Goal: Transaction & Acquisition: Purchase product/service

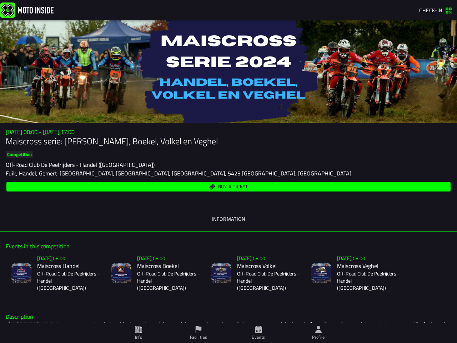
click at [229, 171] on div "Fuik, Handel, Gemert-[GEOGRAPHIC_DATA], [GEOGRAPHIC_DATA], [GEOGRAPHIC_DATA], 5…" at bounding box center [229, 173] width 446 height 9
click at [27, 10] on img at bounding box center [27, 9] width 54 height 15
click at [436, 10] on span "Check-in" at bounding box center [430, 10] width 23 height 8
click at [433, 10] on span "Check-in" at bounding box center [430, 10] width 23 height 8
click at [229, 161] on div "Competition Off-Road Club De Peelrijders - Handel ([GEOGRAPHIC_DATA])" at bounding box center [229, 160] width 446 height 18
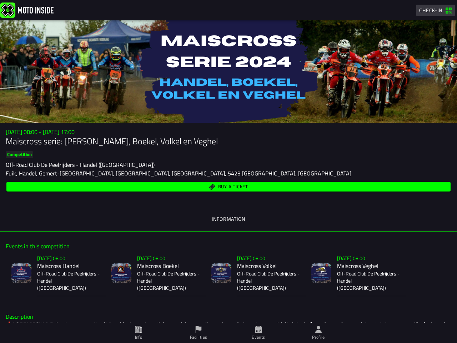
click at [229, 181] on div "Buy a ticket" at bounding box center [229, 186] width 446 height 13
click at [225, 132] on h3 "[DATE] 08:00 - [DATE] 17:00" at bounding box center [229, 132] width 446 height 7
click at [225, 141] on h1 "Maiscross serie: [PERSON_NAME], Boekel, Volkel en Veghel" at bounding box center [229, 140] width 446 height 11
click at [0, 0] on slot "Competition" at bounding box center [0, 0] width 0 height 0
